Goal: Task Accomplishment & Management: Manage account settings

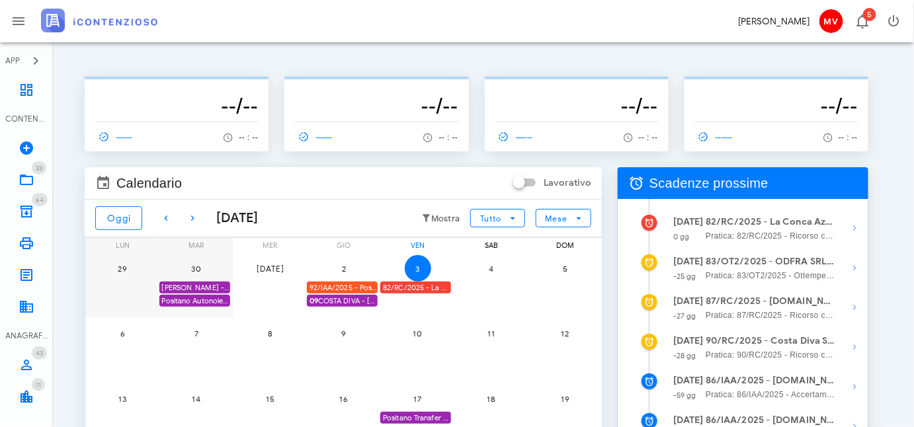
click at [208, 300] on div "Positano Autonoleggio Coop. scade termine Istanza acc. adesione" at bounding box center [194, 301] width 71 height 13
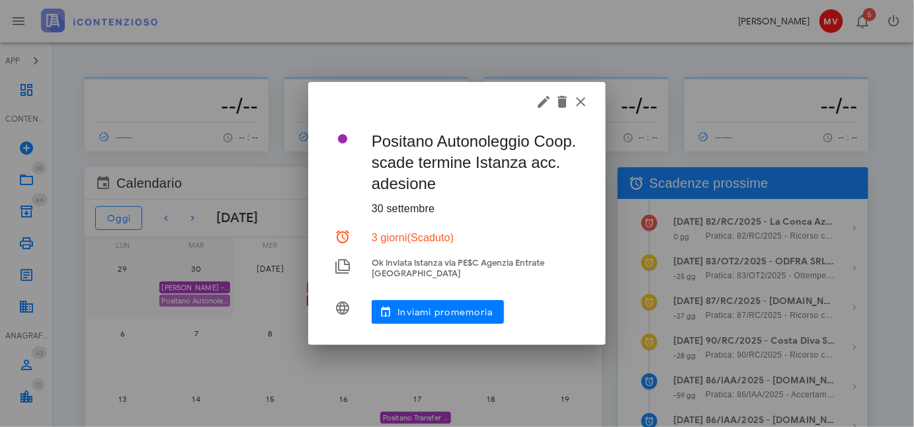
click at [208, 300] on div at bounding box center [457, 213] width 914 height 427
click at [584, 102] on icon "button" at bounding box center [581, 102] width 16 height 16
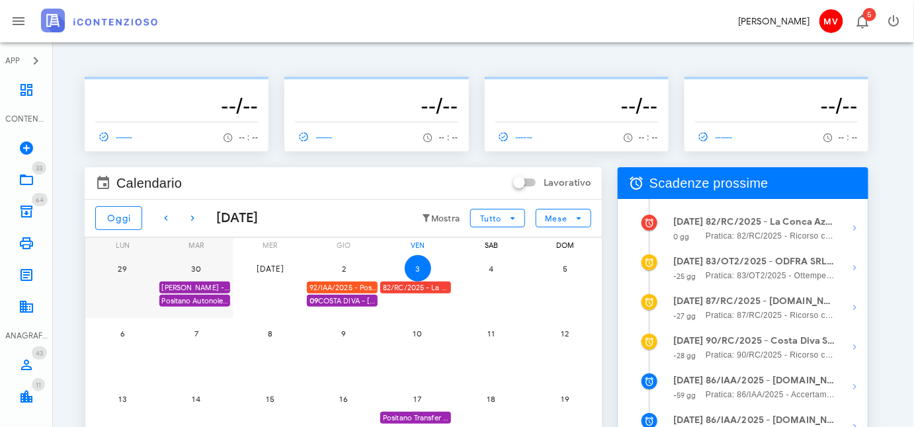
click at [350, 283] on div "92/IAA/2025 - Positano Transfer Cooperativa a.r.l. - Inviare Accertamento con A…" at bounding box center [342, 288] width 71 height 13
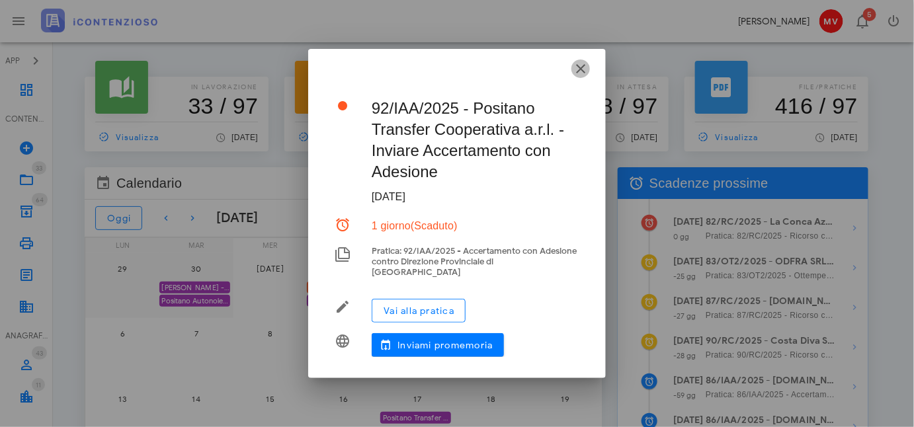
click at [582, 74] on icon "button" at bounding box center [581, 69] width 16 height 16
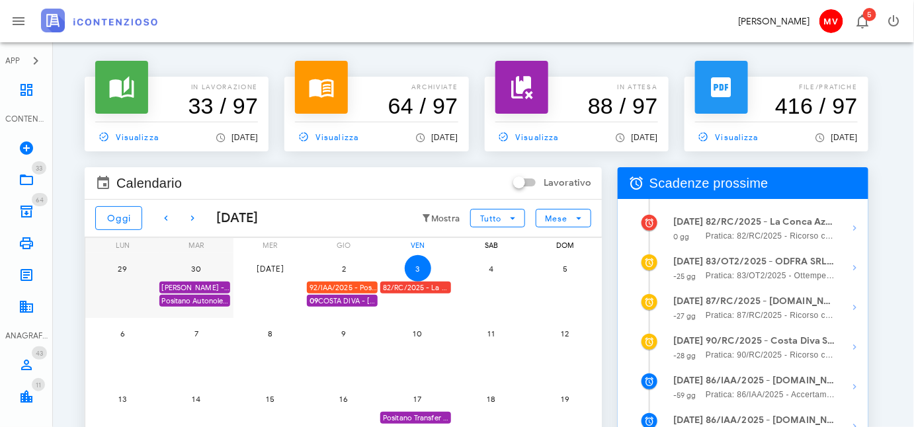
click at [349, 296] on span "09 COSTA DIVA - [PERSON_NAME] - ACC. ADESIONE" at bounding box center [344, 301] width 68 height 13
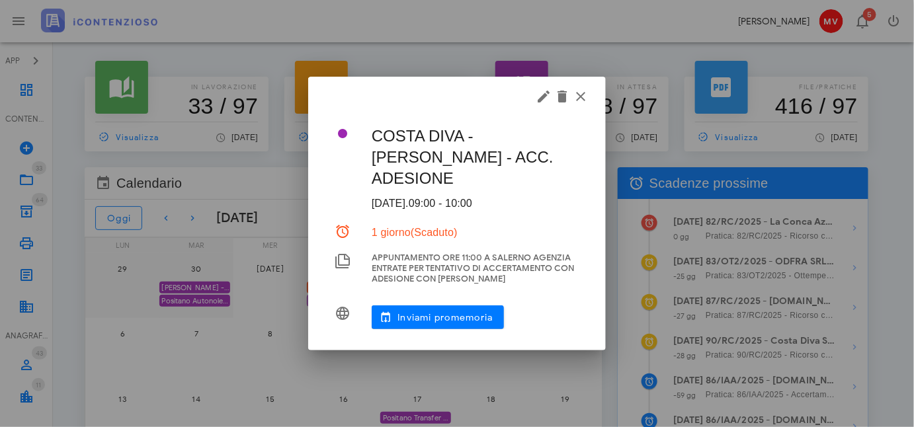
click at [349, 296] on div at bounding box center [457, 213] width 914 height 427
click at [578, 95] on icon "button" at bounding box center [581, 97] width 16 height 16
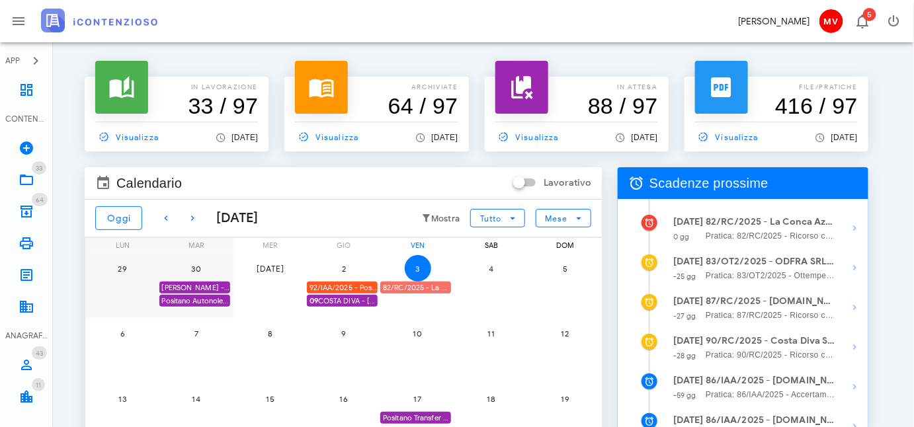
click at [416, 283] on div "82/RC/2025 - La Conca Azzurra S.r.l. - Inviare Ricorso" at bounding box center [415, 288] width 71 height 13
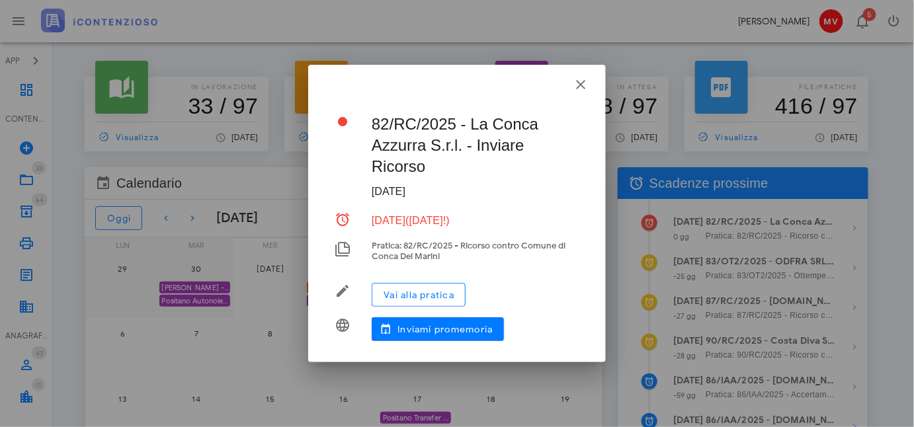
click at [417, 284] on div at bounding box center [457, 213] width 914 height 427
click at [417, 294] on span "Vai alla pratica" at bounding box center [418, 295] width 71 height 11
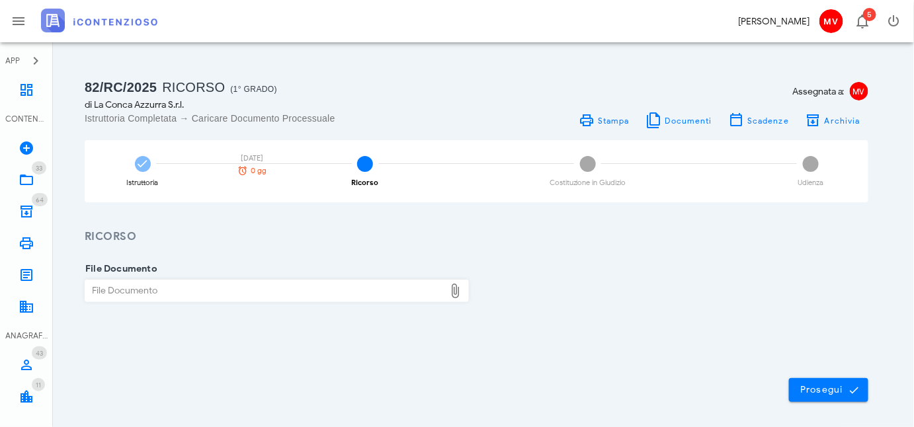
click at [279, 284] on div "File Documento" at bounding box center [265, 291] width 360 height 21
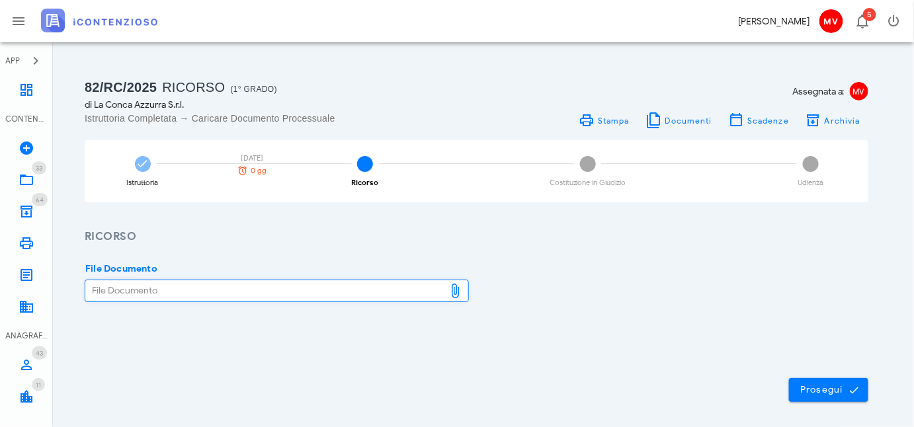
type input "C:\fakepath\Ricorso introduttivo Tari 2025.definitivo.pdf"
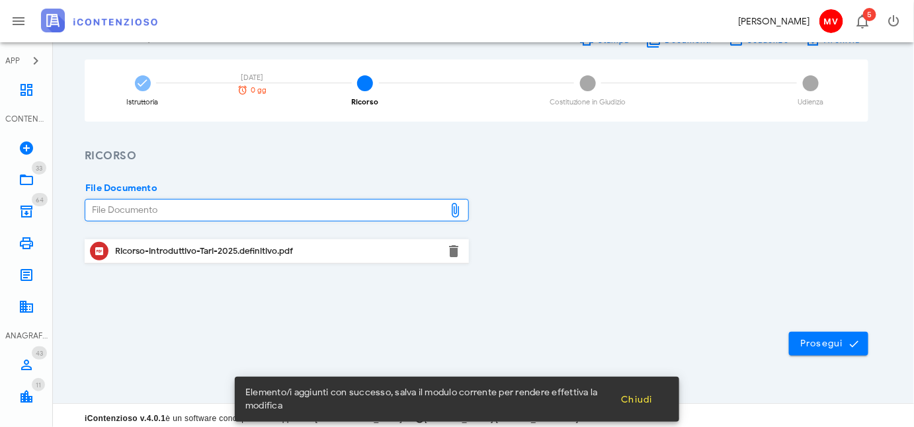
scroll to position [85, 0]
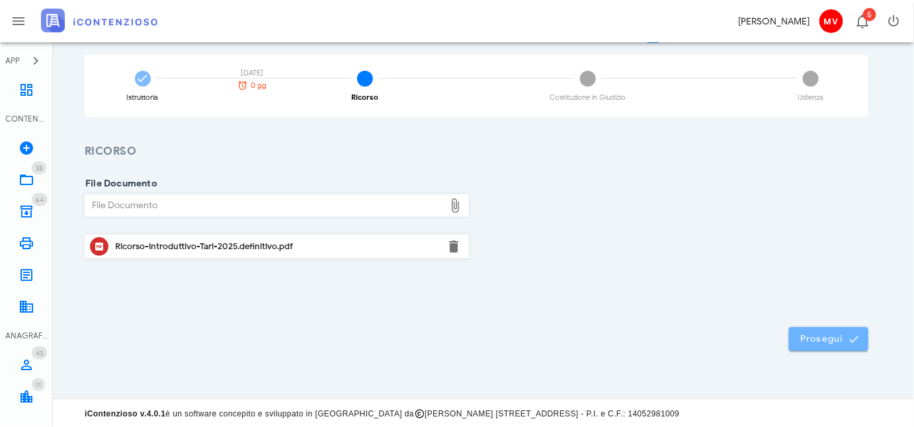
click at [828, 340] on span "Prosegui" at bounding box center [829, 339] width 58 height 12
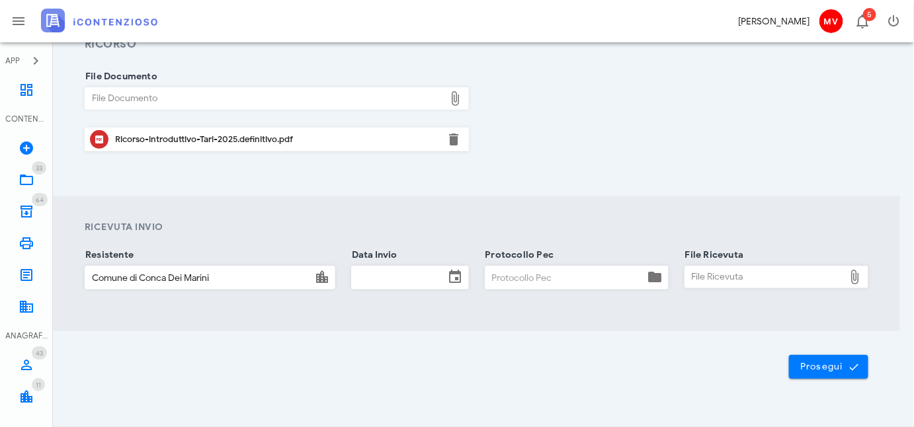
scroll to position [220, 0]
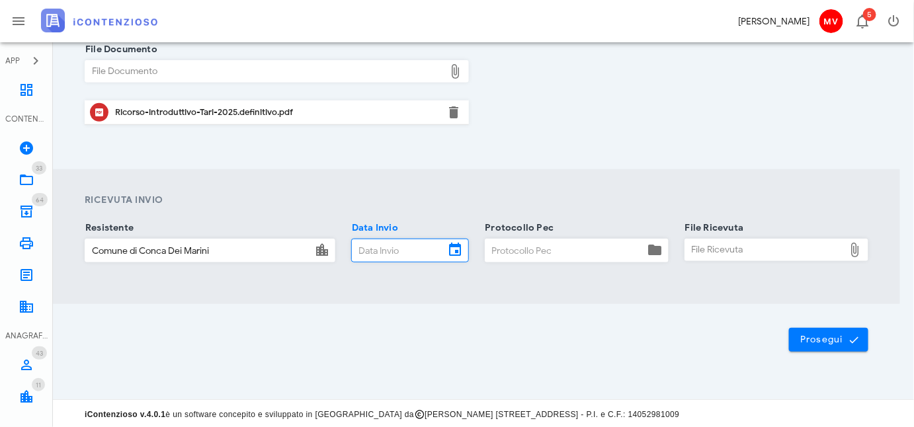
click at [378, 248] on input "Data Invio" at bounding box center [398, 251] width 93 height 22
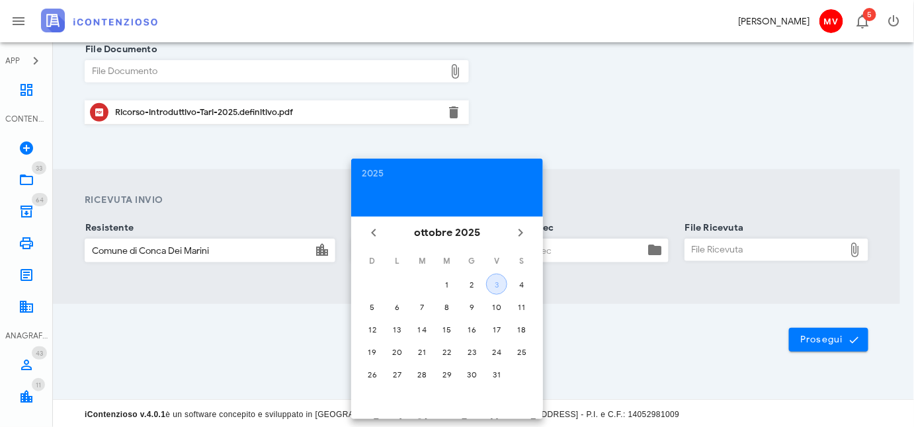
click at [492, 282] on div "3" at bounding box center [497, 285] width 20 height 10
type input "03/10/2025"
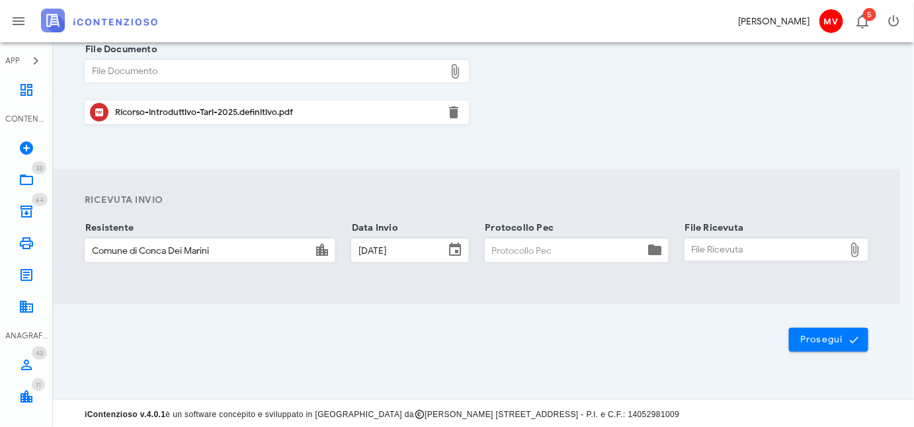
click at [495, 246] on input "Protocollo Pec" at bounding box center [565, 251] width 159 height 22
click at [704, 243] on div "File Ricevuta" at bounding box center [764, 250] width 159 height 21
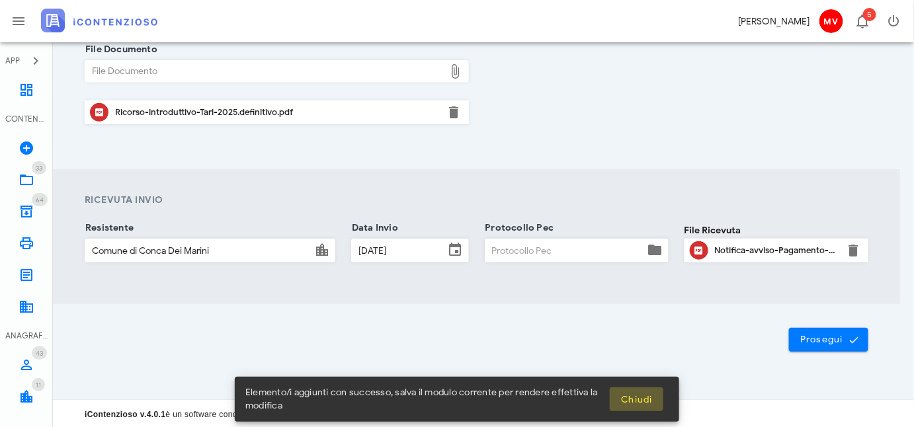
click at [646, 399] on span "Chiudi" at bounding box center [637, 399] width 32 height 11
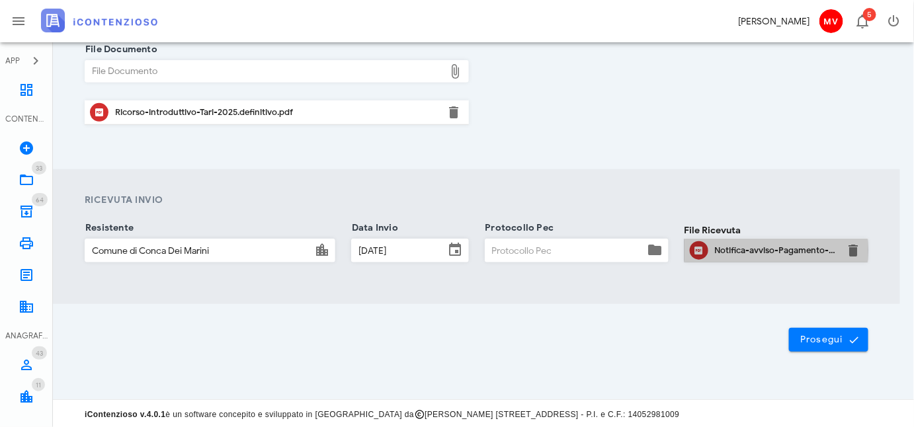
click at [757, 251] on div "Notifica-avviso-Pagamento-Comune-Conca-via-PEC.pdf" at bounding box center [776, 250] width 123 height 11
click at [855, 245] on button "button" at bounding box center [854, 251] width 16 height 16
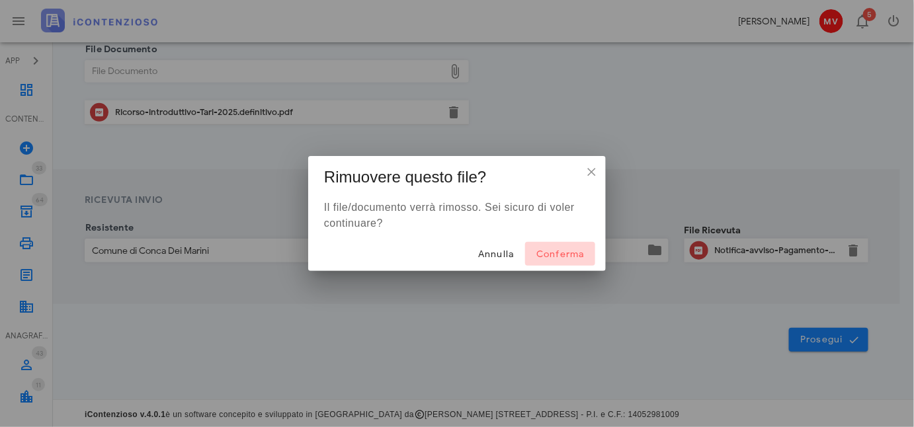
click at [570, 253] on span "Conferma" at bounding box center [560, 254] width 49 height 11
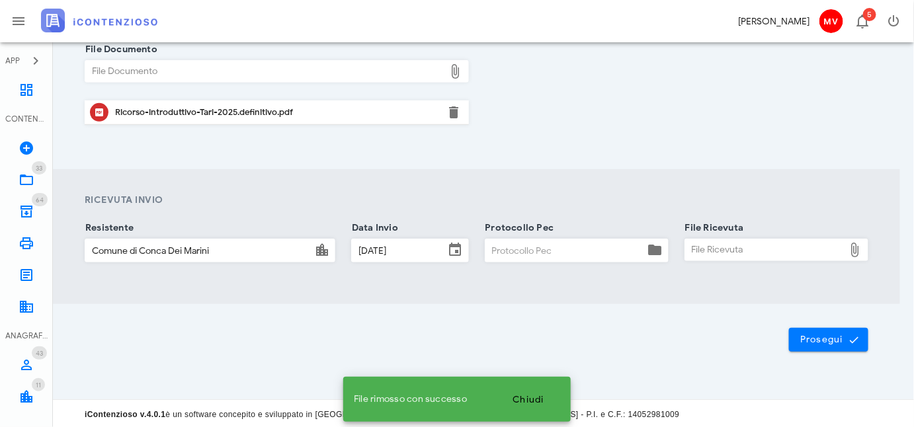
click at [717, 248] on div "File Ricevuta" at bounding box center [764, 250] width 159 height 21
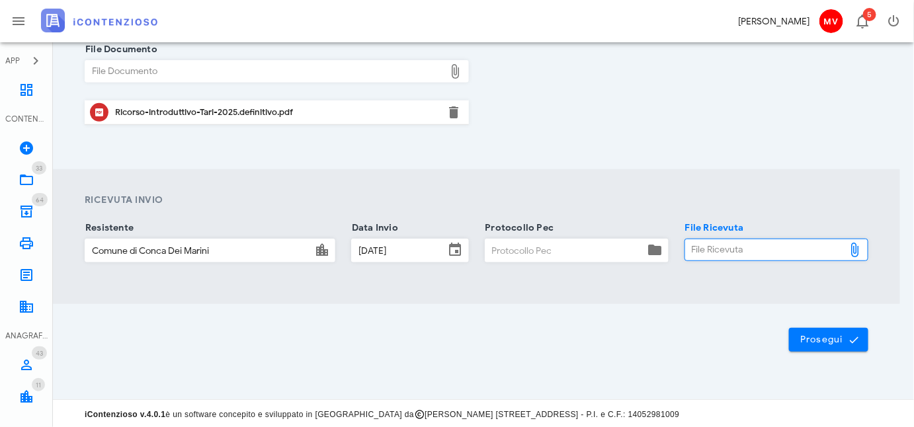
type input "C:\fakepath\Notifica ricorso avverso l'avviso di pagamento n. 426 del 25_06_25 …"
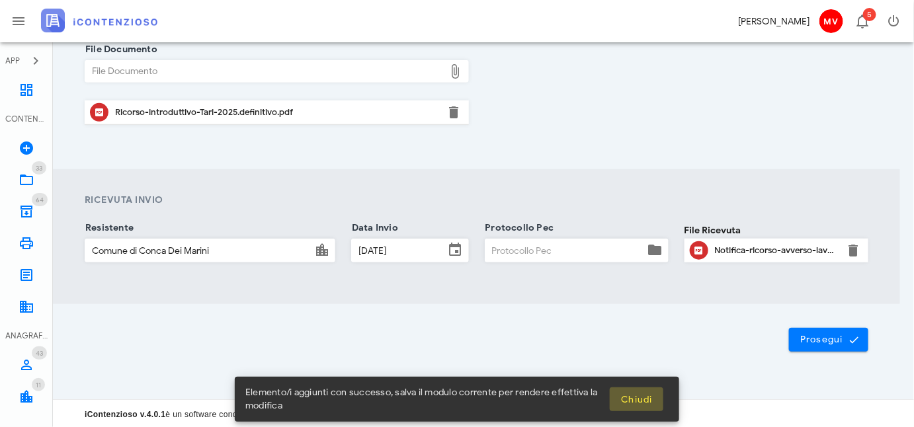
click at [647, 398] on span "Chiudi" at bounding box center [637, 399] width 32 height 11
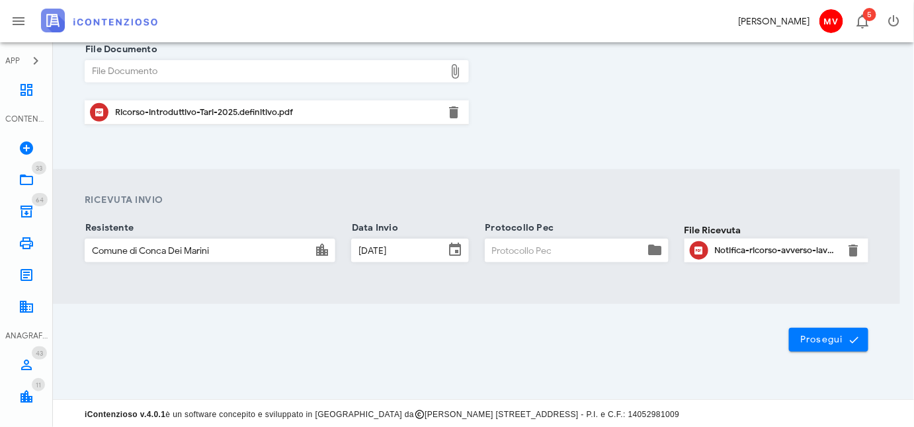
click at [738, 247] on div "Notifica-ricorso-avverso-lavviso-di-pagamento-n.426-del-25-06-25-TARI-2025.pdf" at bounding box center [776, 250] width 123 height 11
click at [828, 336] on span "Prosegui" at bounding box center [829, 340] width 58 height 12
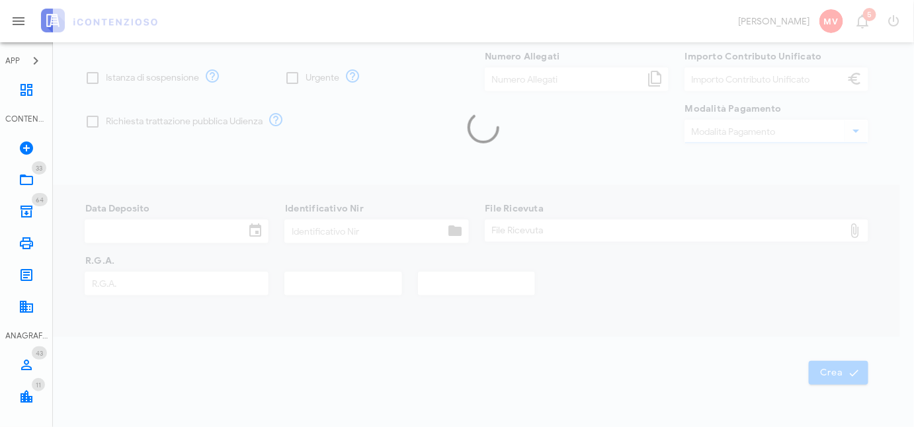
type input "250,00"
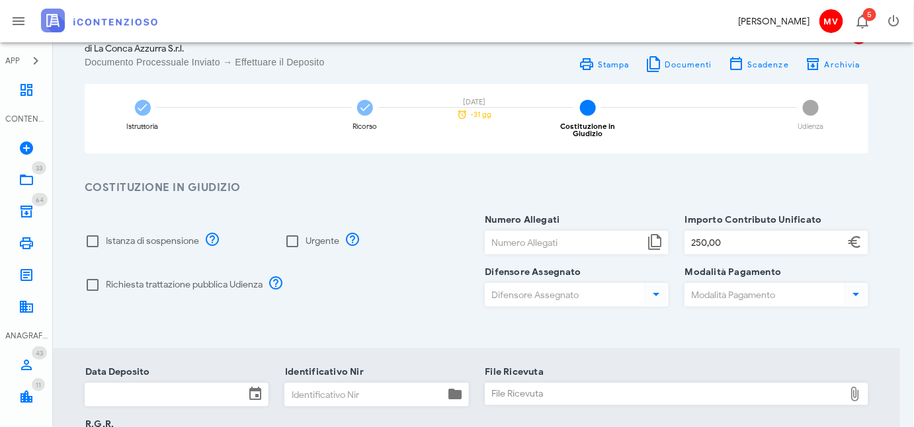
scroll to position [0, 0]
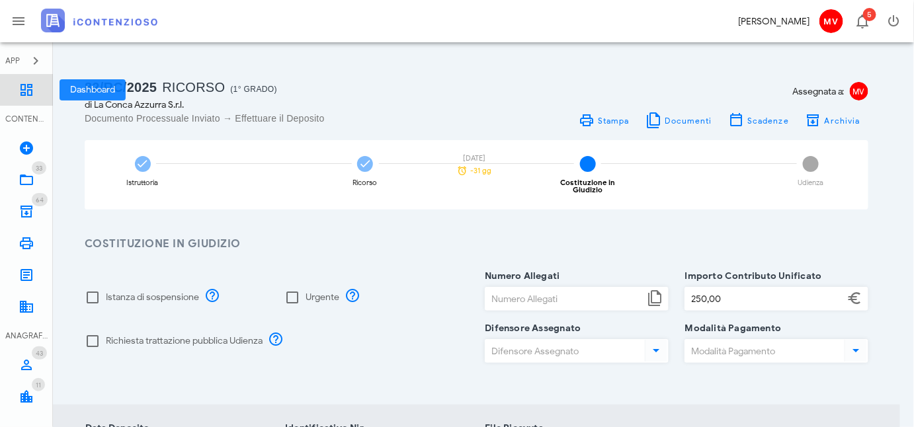
click at [22, 87] on icon at bounding box center [27, 90] width 16 height 16
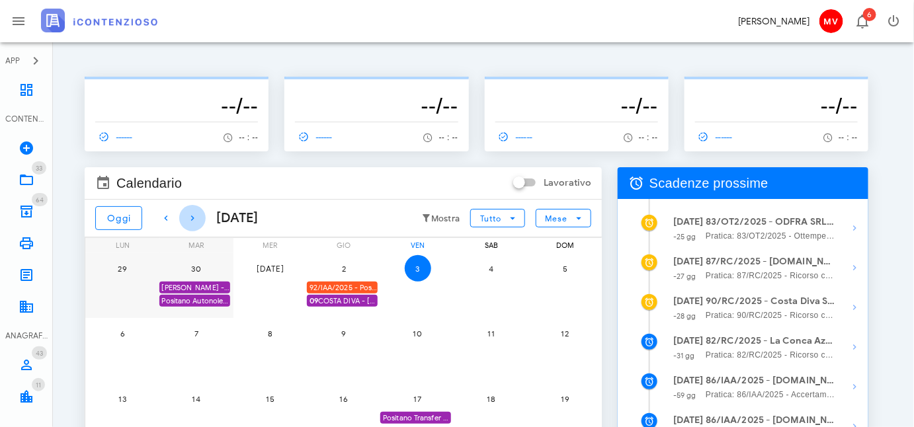
click at [192, 215] on icon "button" at bounding box center [193, 218] width 16 height 16
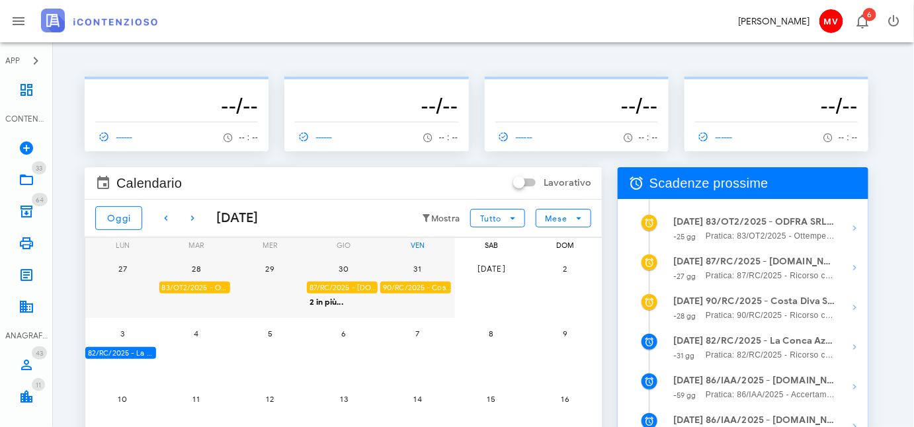
click at [145, 352] on div "82/RC/2025 - La Conca Azzurra S.r.l. - Deposita la Costituzione in Giudizio" at bounding box center [120, 353] width 71 height 13
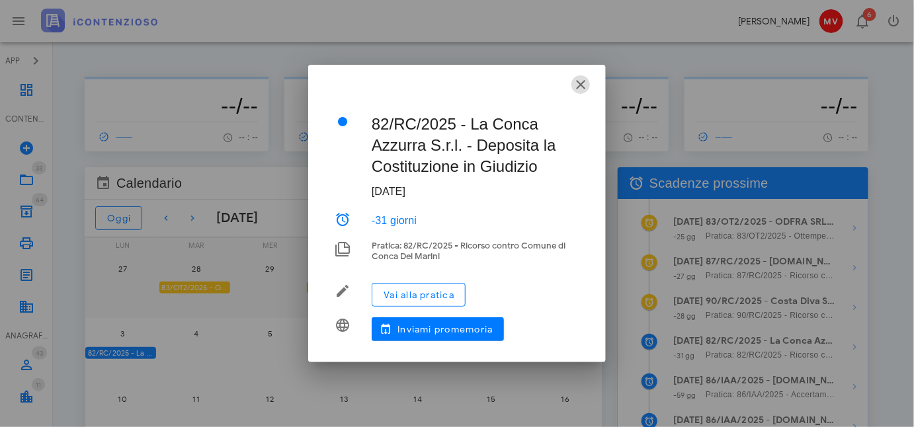
click at [580, 81] on icon "button" at bounding box center [581, 85] width 16 height 16
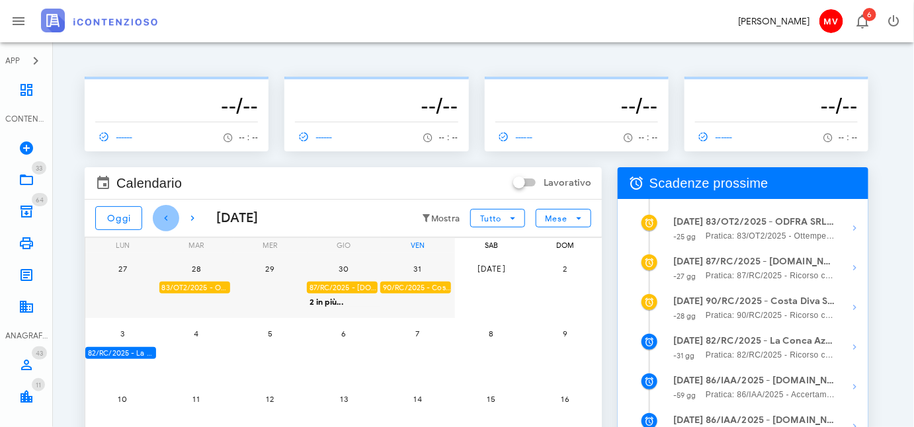
click at [164, 214] on icon "button" at bounding box center [166, 218] width 16 height 16
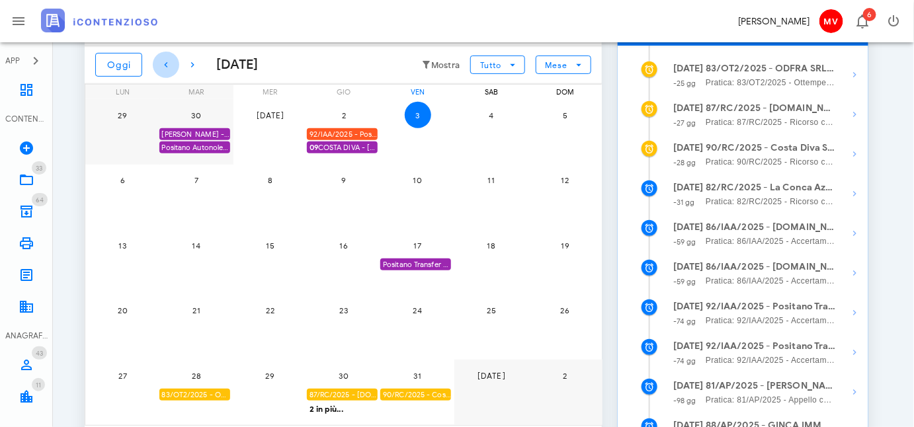
scroll to position [180, 0]
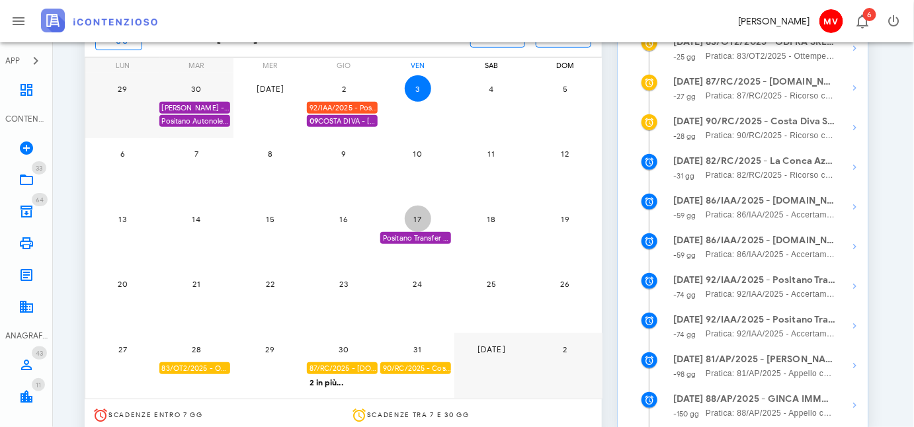
click at [417, 230] on button "17" at bounding box center [418, 219] width 26 height 26
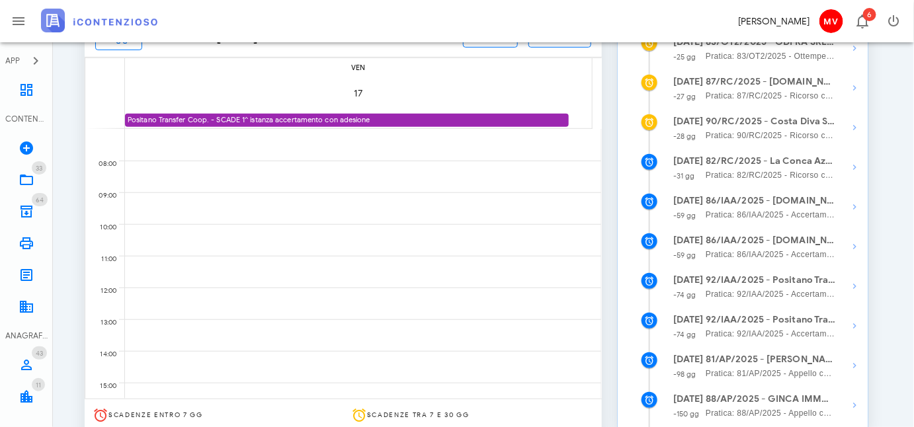
click at [487, 98] on div "17" at bounding box center [358, 94] width 467 height 39
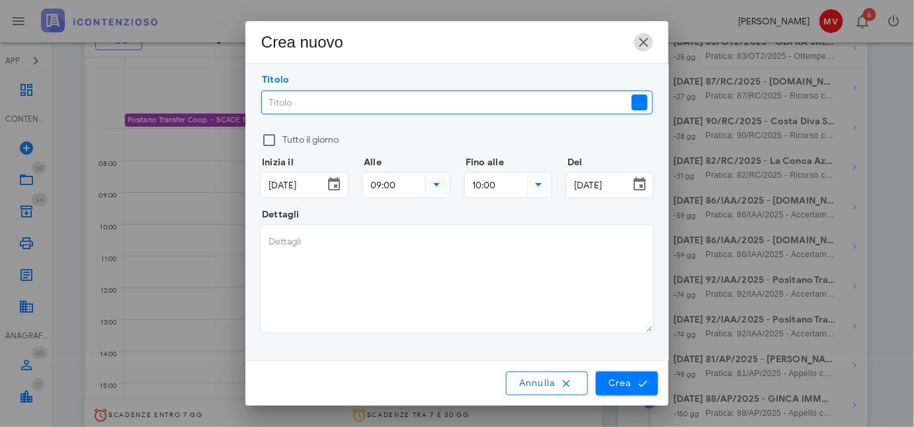
click at [638, 42] on icon "button" at bounding box center [644, 42] width 16 height 16
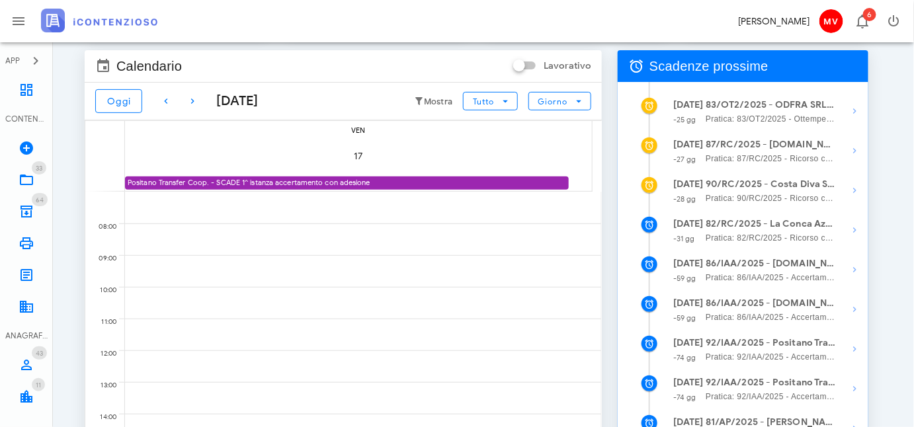
scroll to position [0, 0]
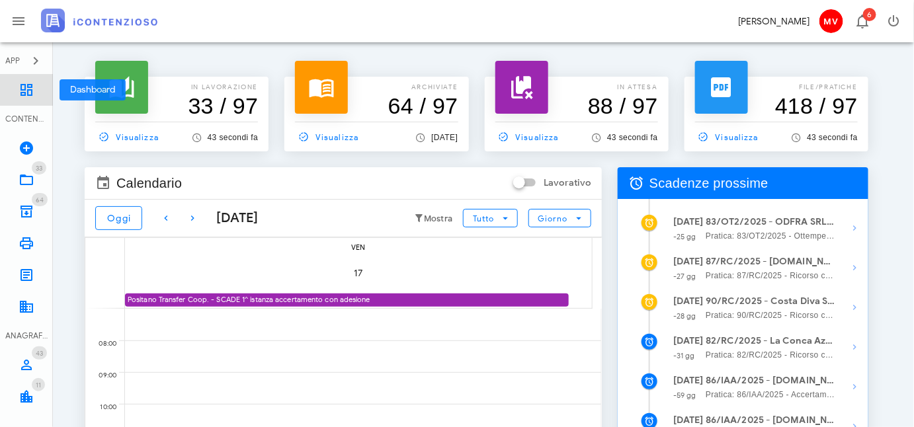
click at [28, 87] on icon at bounding box center [27, 90] width 16 height 16
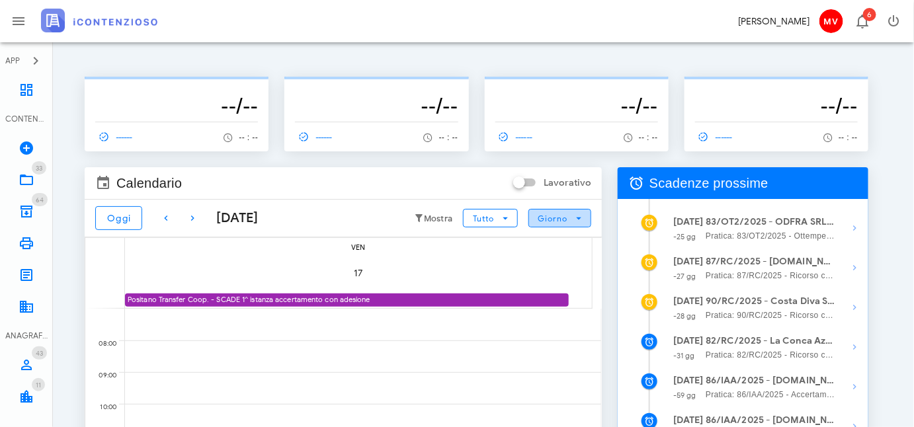
click at [580, 218] on icon "button" at bounding box center [580, 218] width 12 height 12
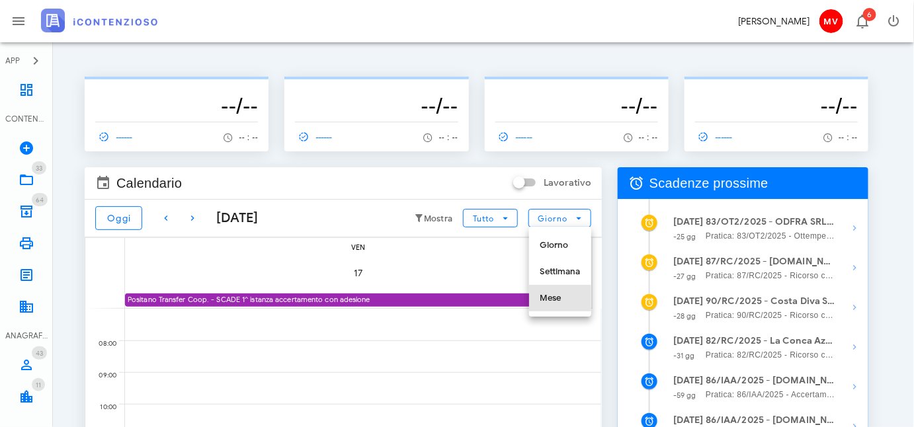
click at [552, 296] on div "Mese" at bounding box center [560, 298] width 41 height 11
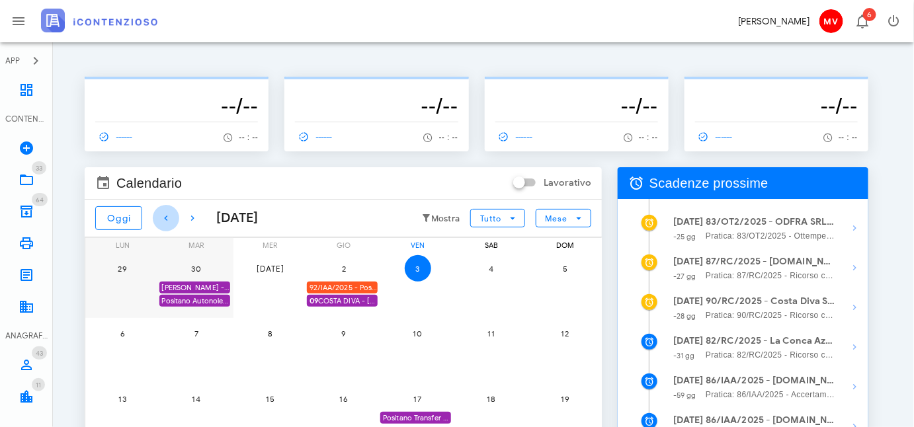
click at [162, 211] on icon "button" at bounding box center [166, 218] width 16 height 16
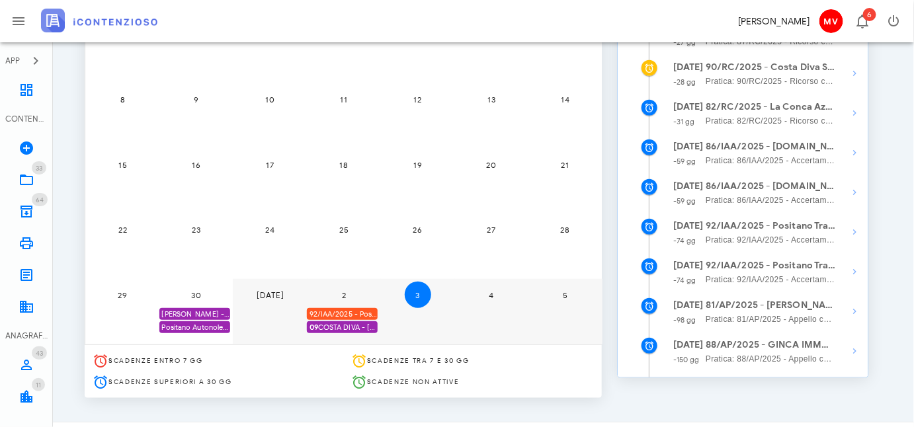
scroll to position [258, 0]
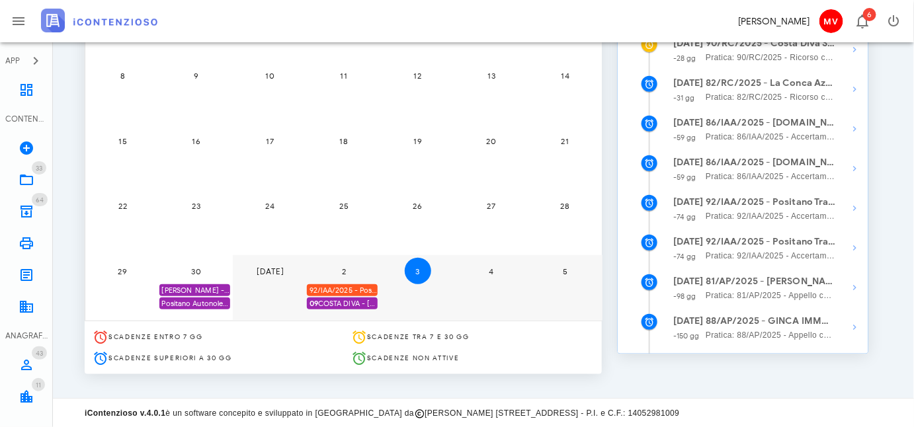
click at [202, 288] on div "[PERSON_NAME] - Comunicazione Schema d'atto notificato il [DATE] anno 2019" at bounding box center [194, 290] width 71 height 13
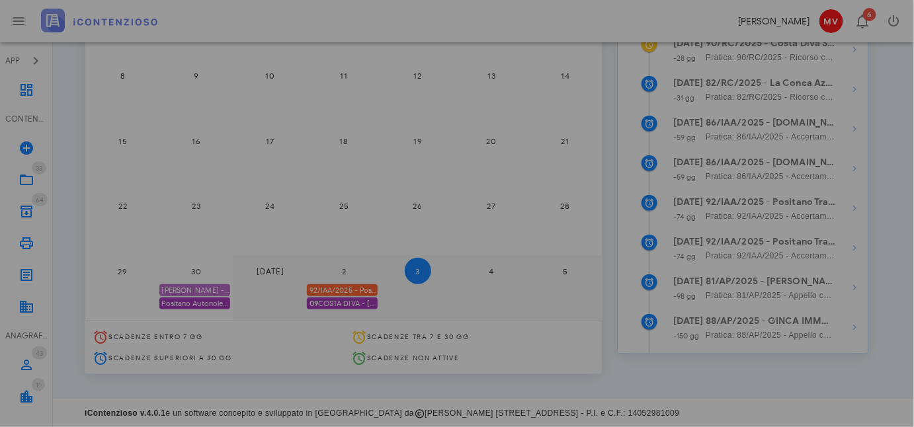
click at [202, 288] on div at bounding box center [457, 213] width 914 height 427
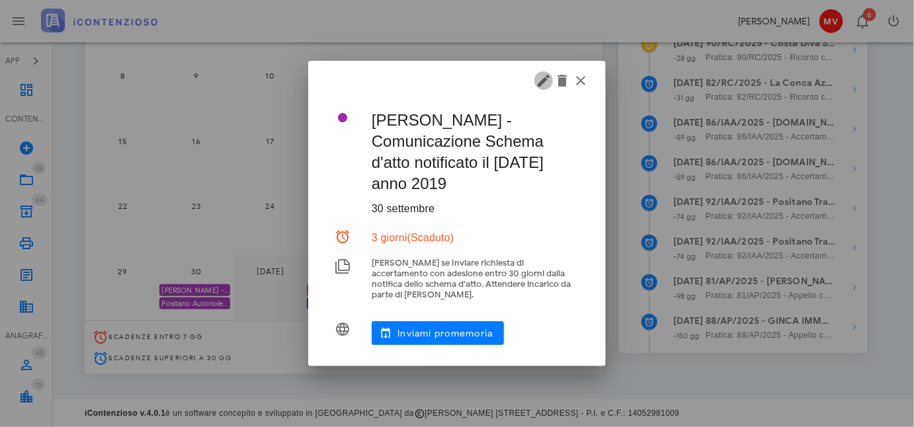
click at [543, 80] on icon "button" at bounding box center [544, 81] width 16 height 16
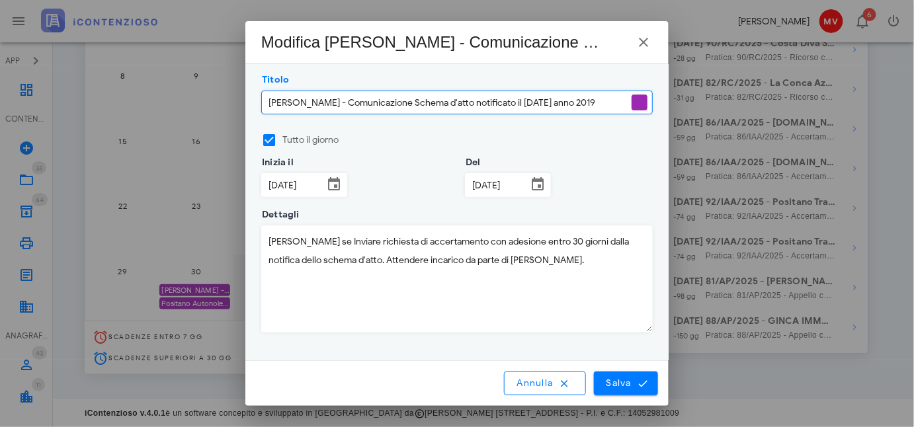
click at [287, 183] on input "30/09/2025" at bounding box center [293, 185] width 62 height 22
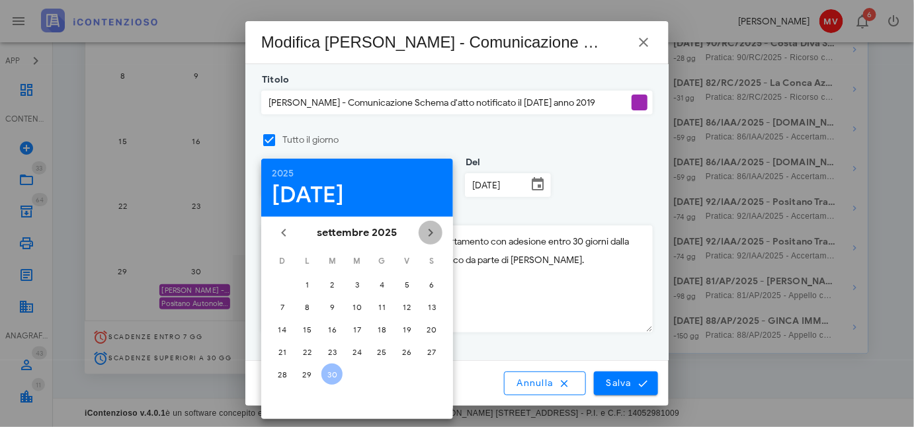
click at [430, 230] on icon "Il prossimo mese" at bounding box center [431, 233] width 16 height 16
click at [279, 304] on div "5" at bounding box center [282, 307] width 21 height 10
type input "05/10/2025"
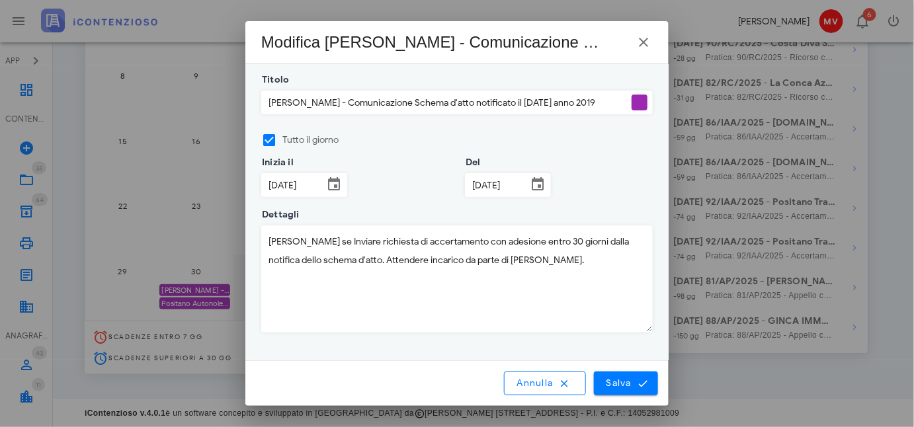
click at [480, 187] on input "30/09/2025" at bounding box center [497, 185] width 62 height 22
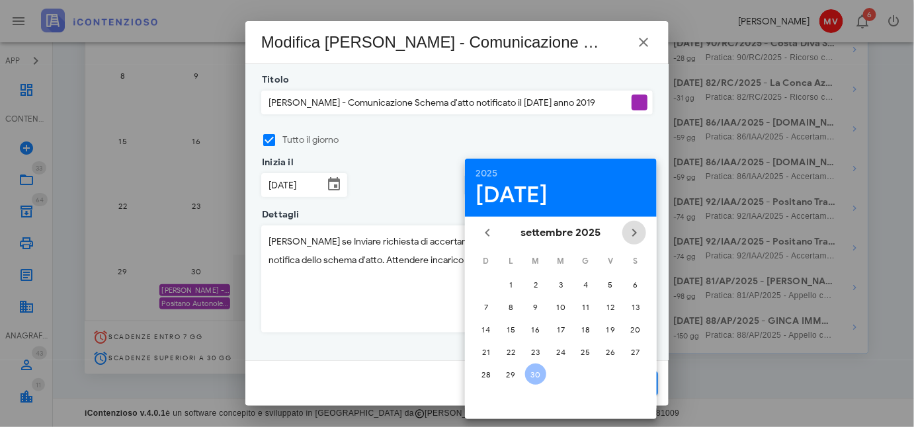
click at [634, 231] on icon "Il prossimo mese" at bounding box center [635, 233] width 16 height 16
click at [485, 305] on div "5" at bounding box center [486, 307] width 21 height 10
type input "05/10/2025"
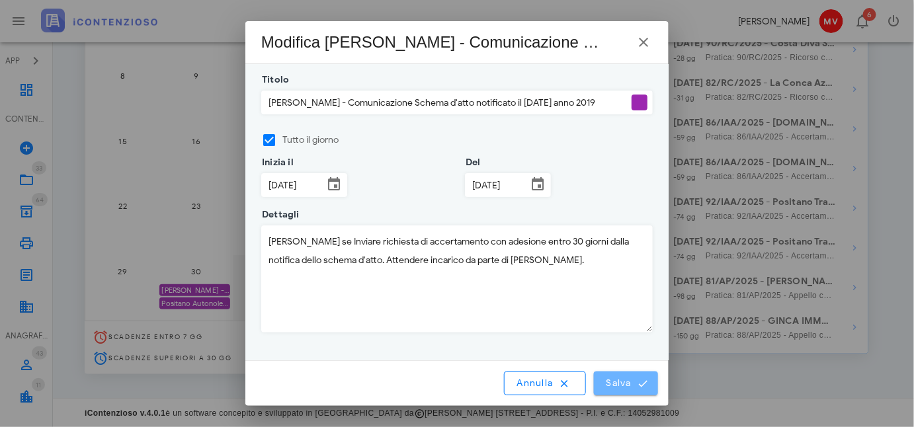
click at [625, 383] on span "Salva" at bounding box center [626, 384] width 41 height 12
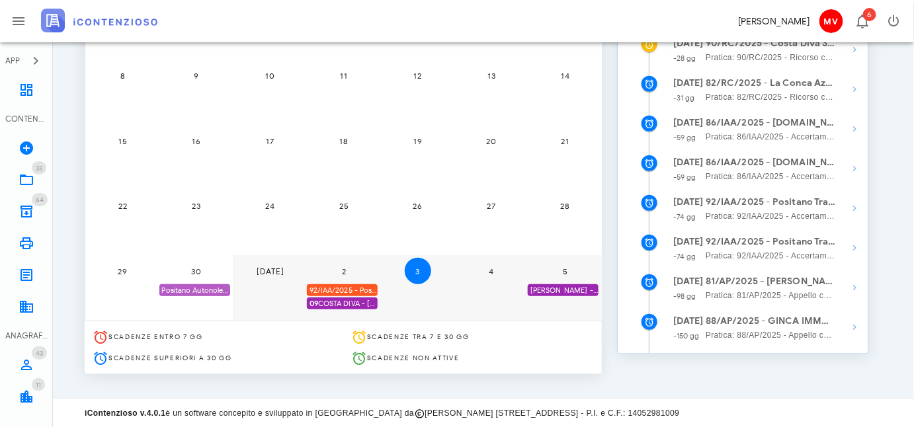
click at [199, 289] on div "Positano Autonoleggio Coop. scade termine Istanza acc. adesione" at bounding box center [194, 290] width 71 height 13
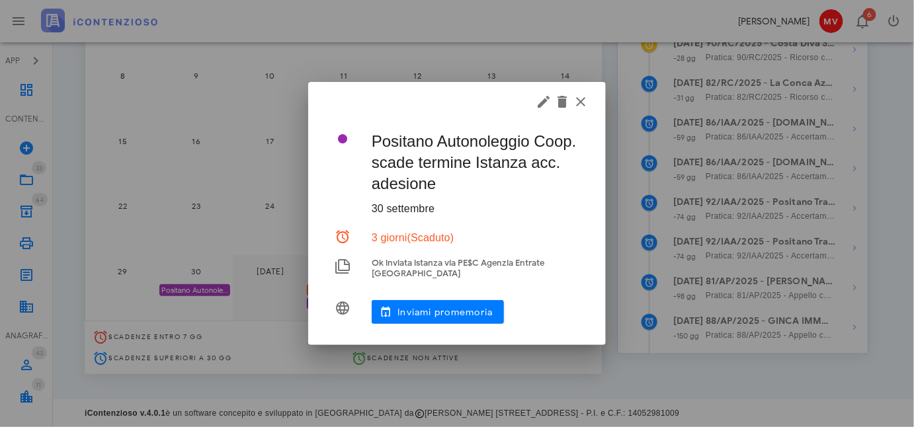
click at [199, 289] on div at bounding box center [457, 213] width 914 height 427
click at [540, 103] on icon "button" at bounding box center [544, 102] width 16 height 16
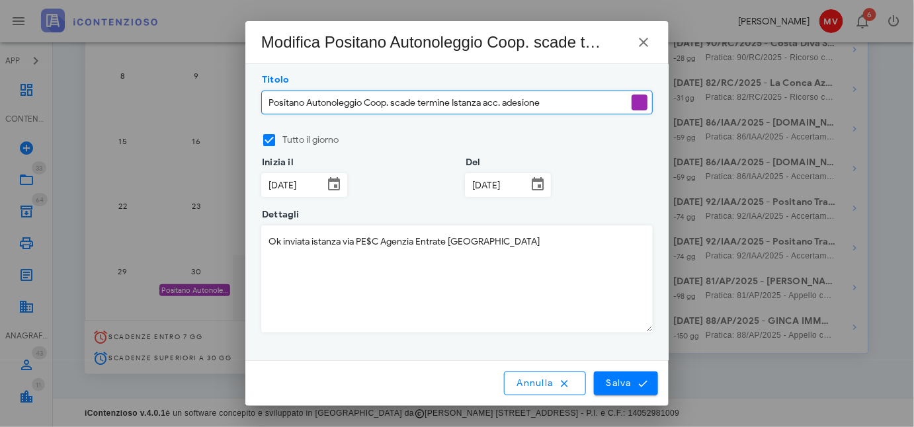
click at [291, 185] on input "30/09/2025" at bounding box center [293, 185] width 62 height 22
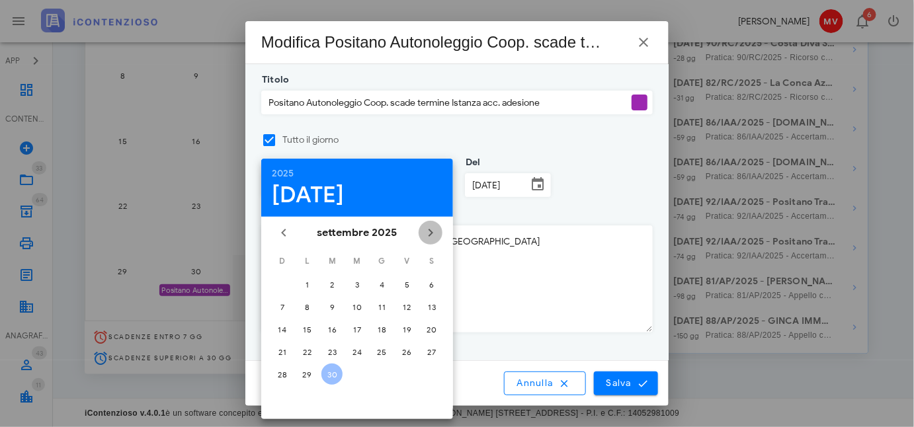
click at [434, 233] on icon "Il prossimo mese" at bounding box center [431, 233] width 16 height 16
click at [281, 305] on div "5" at bounding box center [282, 307] width 21 height 10
type input "05/10/2025"
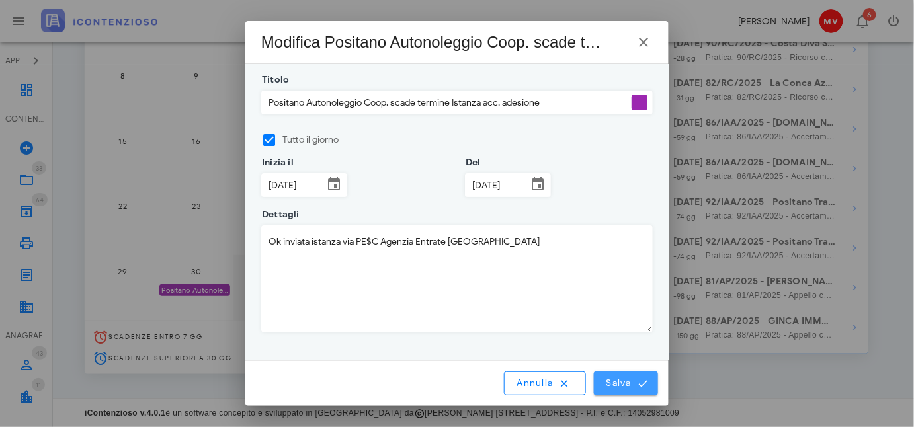
click at [620, 382] on span "Salva" at bounding box center [626, 384] width 41 height 12
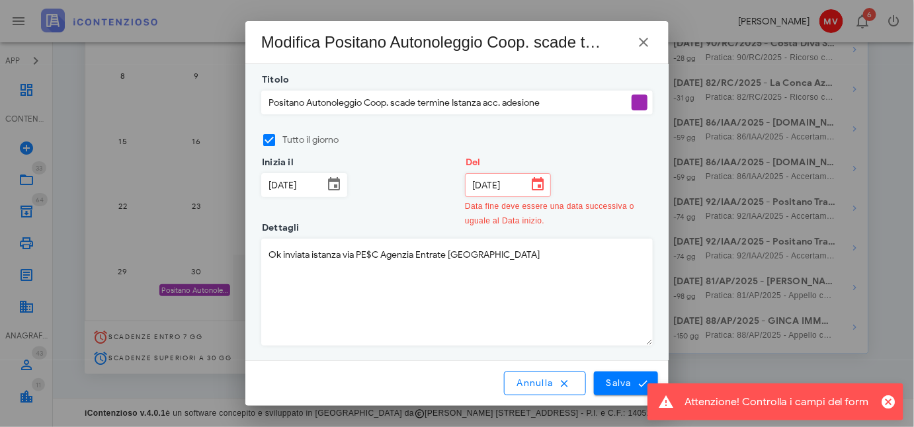
click at [471, 181] on input "30/09/2025" at bounding box center [497, 185] width 62 height 22
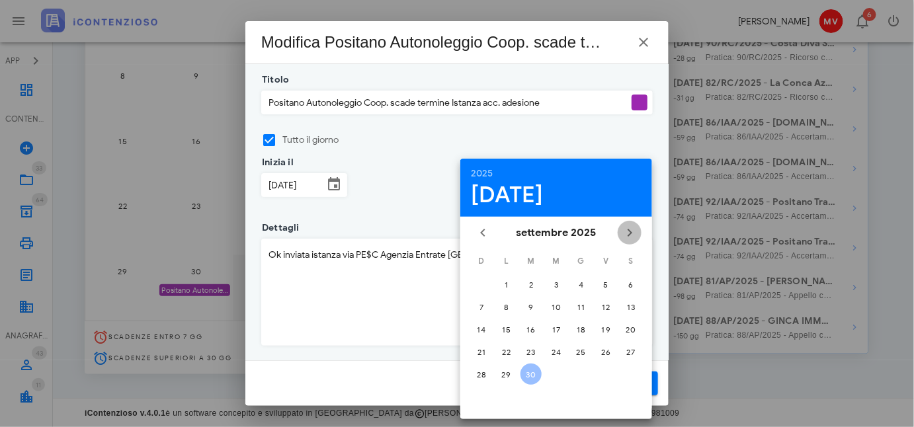
click at [631, 232] on icon "Il prossimo mese" at bounding box center [630, 233] width 16 height 16
click at [482, 304] on div "5" at bounding box center [481, 307] width 21 height 10
type input "05/10/2025"
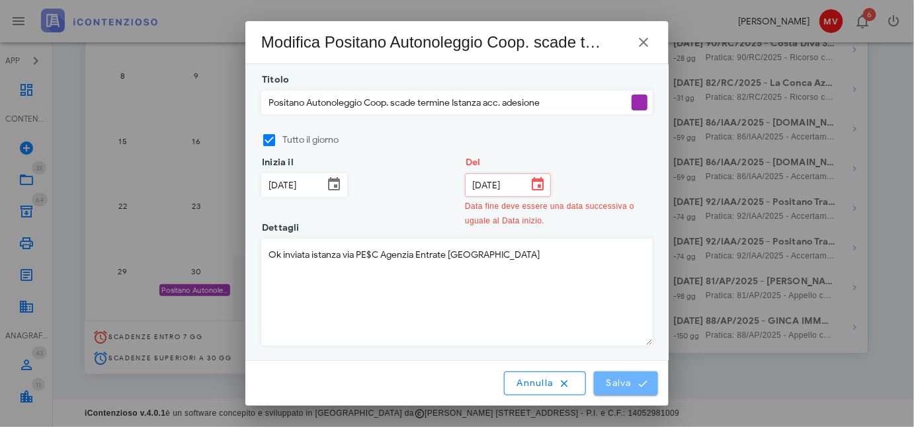
click at [638, 390] on button "Salva" at bounding box center [626, 384] width 65 height 24
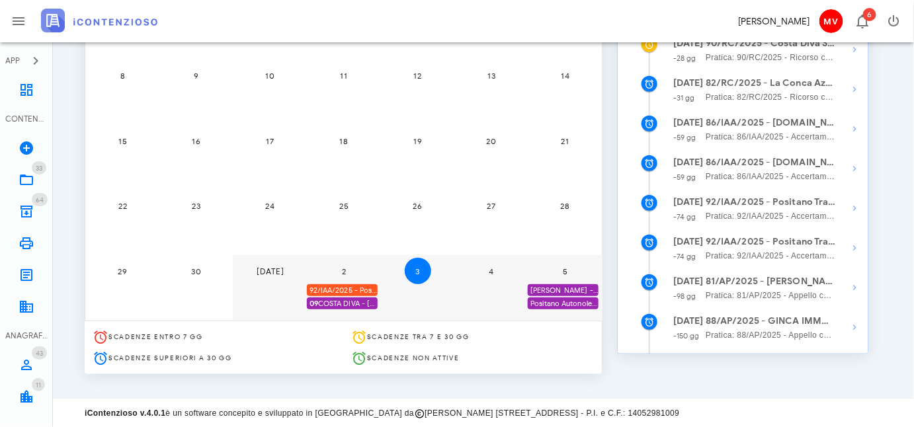
click at [354, 287] on div "92/IAA/2025 - Positano Transfer Cooperativa a.r.l. - Inviare Accertamento con A…" at bounding box center [342, 290] width 71 height 13
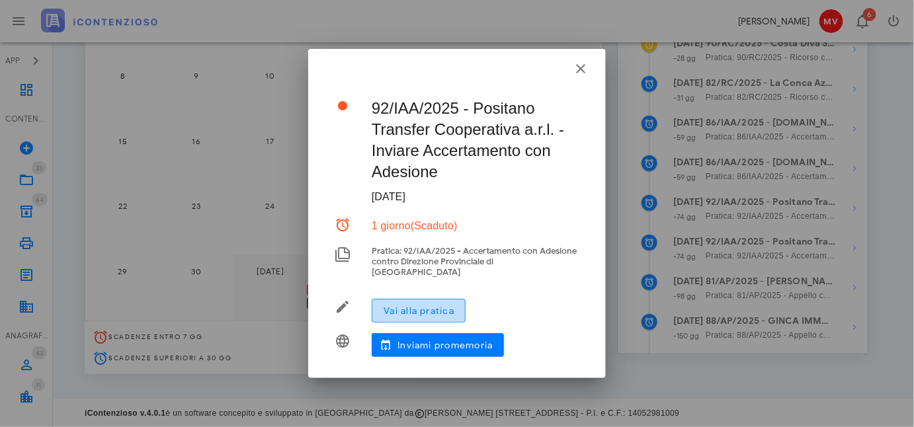
click at [413, 308] on span "Vai alla pratica" at bounding box center [418, 311] width 71 height 11
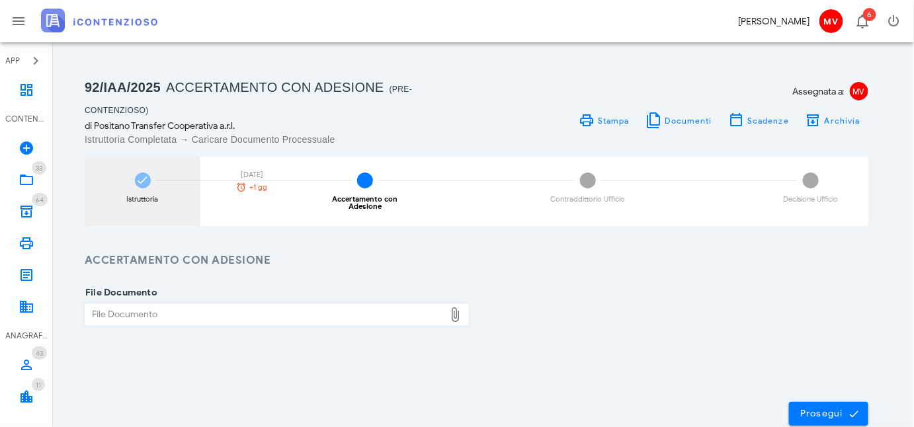
click at [146, 181] on icon at bounding box center [142, 180] width 13 height 13
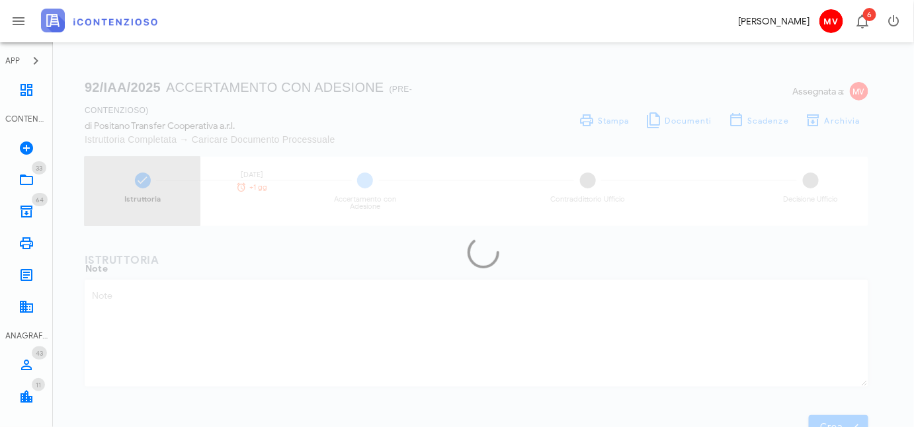
type textarea "Notifica di schema d'atto n. TF9Q3M6022395/2025 anno 2019 accertamento maggiori…"
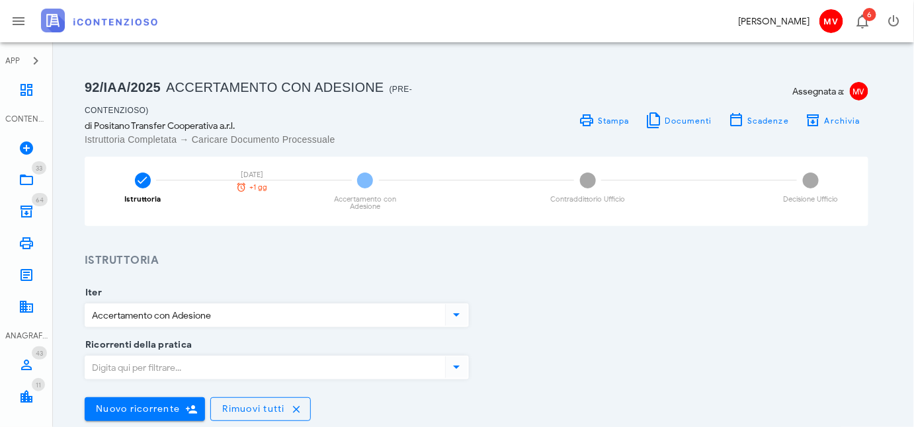
click at [569, 253] on h3 "Istruttoria" at bounding box center [477, 261] width 784 height 17
